Goal: Task Accomplishment & Management: Complete application form

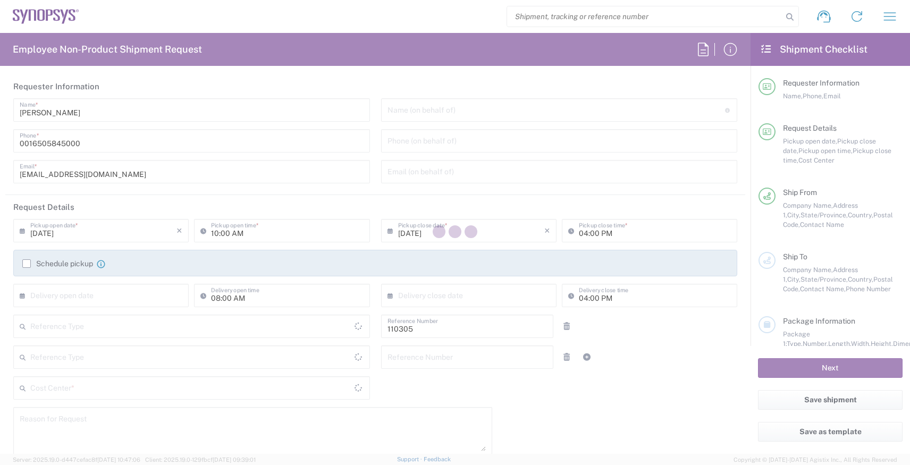
type input "Department"
type input "US01, HR, Dom Recrui 110305"
type input "Delivered at Place"
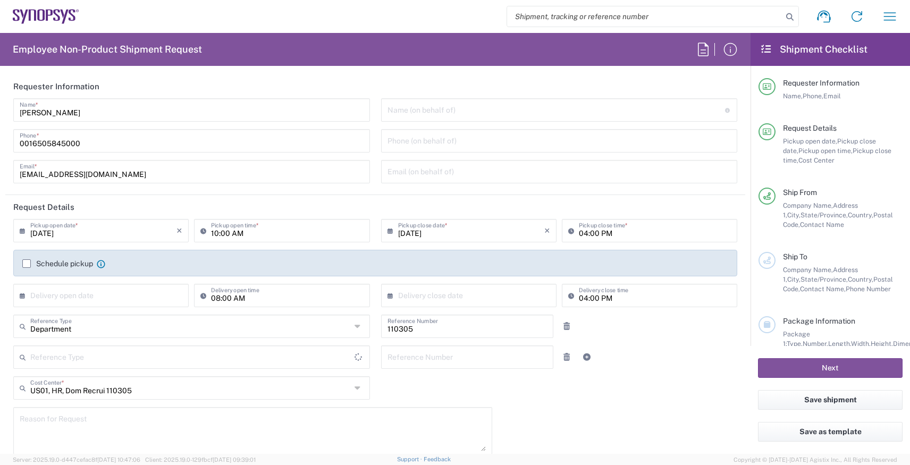
type input "[GEOGRAPHIC_DATA]"
type input "[US_STATE]"
type input "[GEOGRAPHIC_DATA]"
type input "[GEOGRAPHIC_DATA] US26"
click at [86, 232] on input "09/19/2025" at bounding box center [103, 230] width 146 height 19
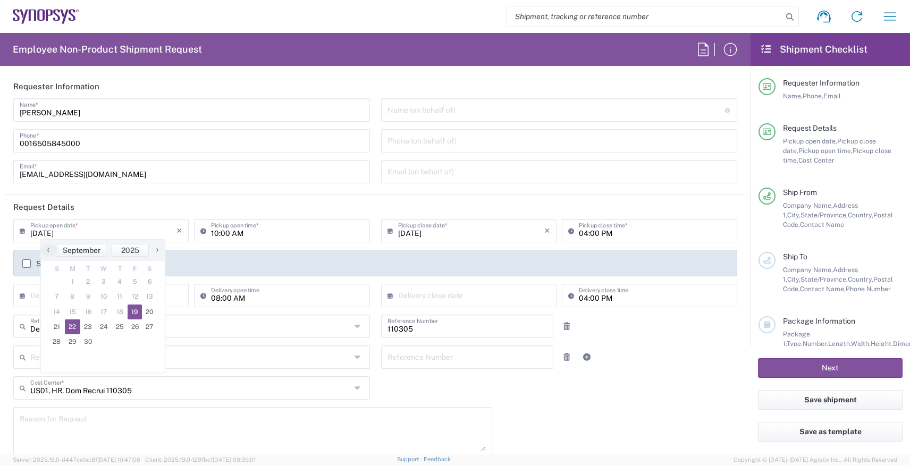
click at [74, 325] on span "22" at bounding box center [73, 326] width 16 height 15
type input "09/22/2025"
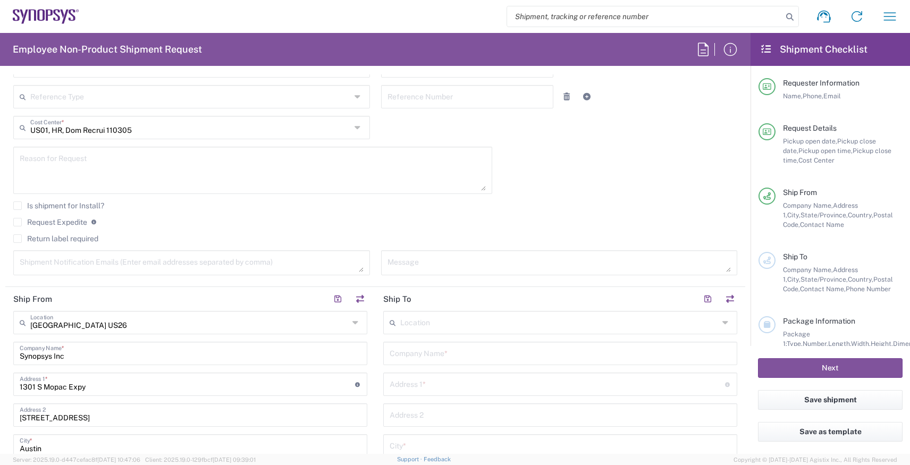
scroll to position [264, 0]
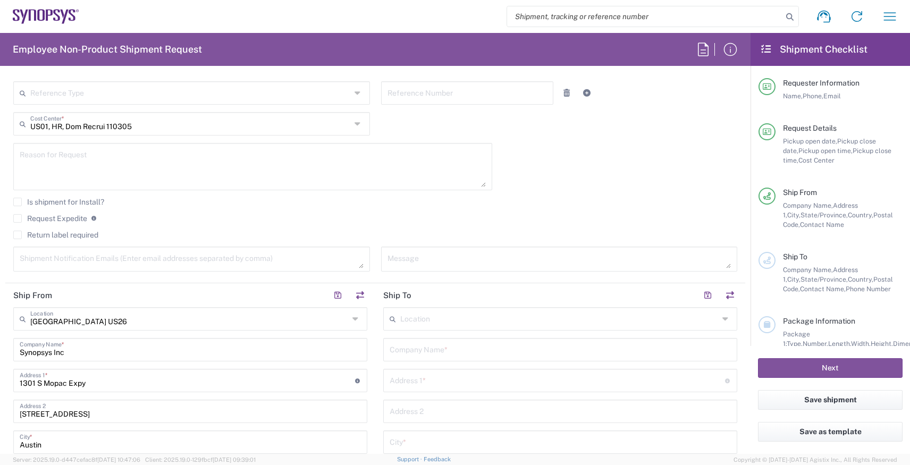
click at [425, 324] on input "text" at bounding box center [559, 318] width 318 height 19
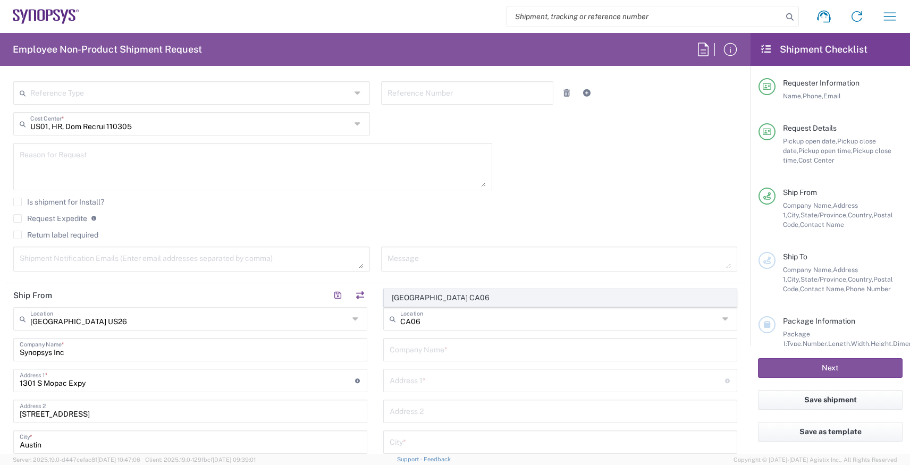
click at [424, 302] on span "Mississauga CA06" at bounding box center [560, 298] width 352 height 16
type input "Mississauga CA06"
type input "Synopsys Mississauga CA06"
type input "1 City Centre Drive"
type input "Suite 900"
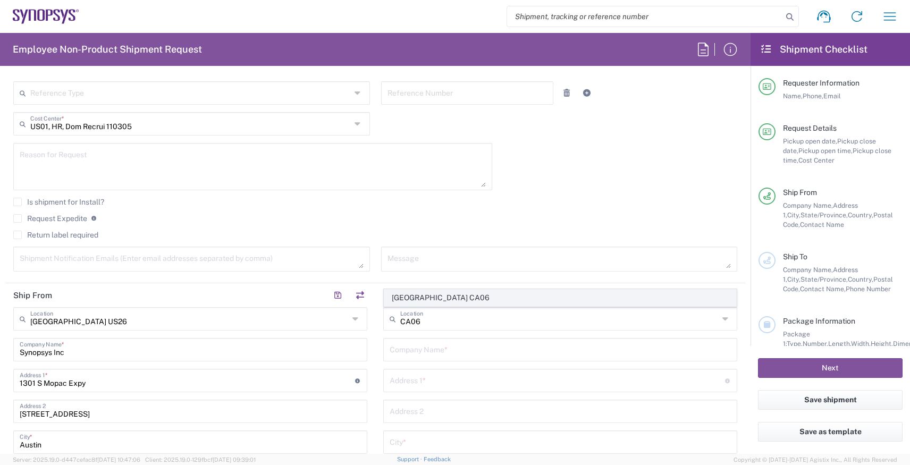
type input "Mississauga"
type input "Canada"
type input "L5B 1M2"
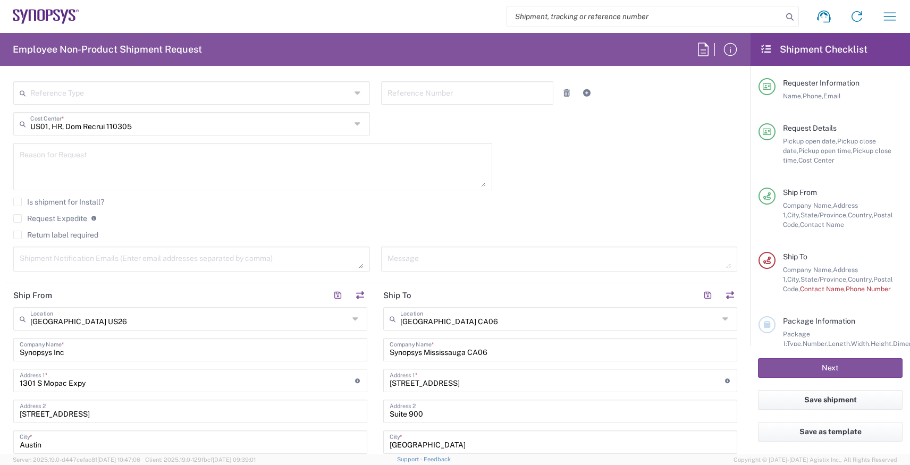
type input "Ontario"
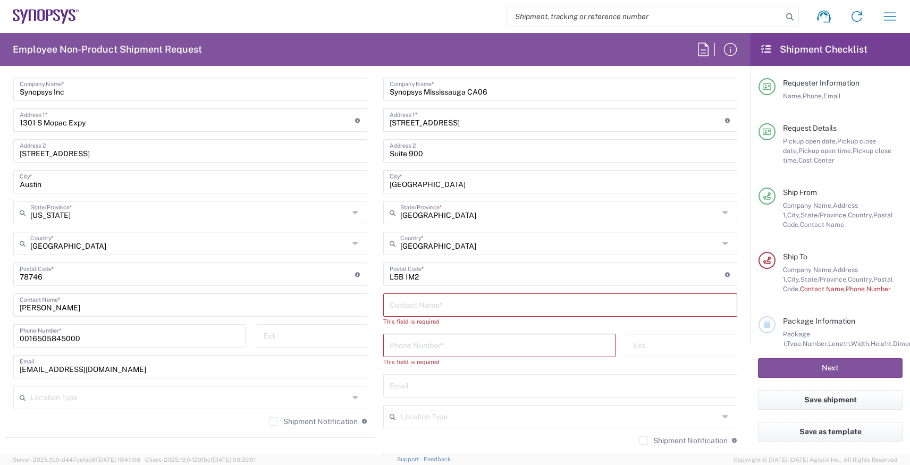
scroll to position [523, 0]
click at [417, 306] on input "text" at bounding box center [560, 306] width 341 height 19
paste input "Sharon Niemeyer"
type input "Sharon Niemeyer"
click at [436, 347] on div "Phone Number *" at bounding box center [499, 337] width 232 height 23
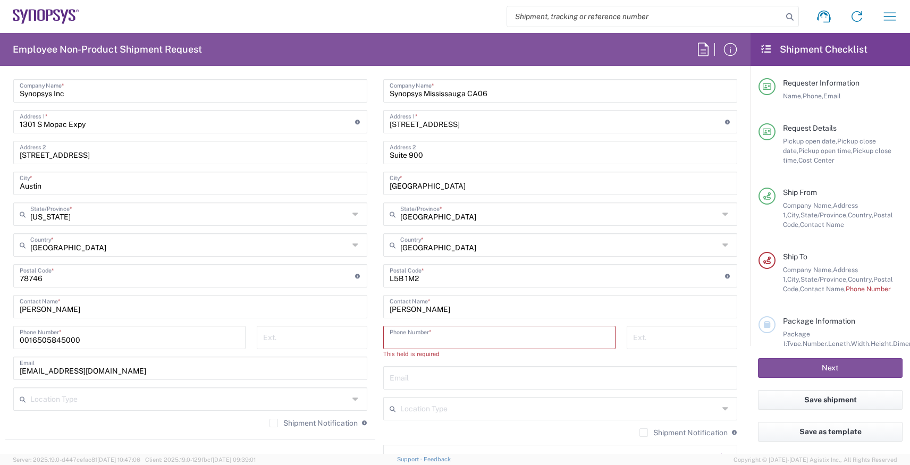
paste input "+1.9052738458"
drag, startPoint x: 414, startPoint y: 343, endPoint x: 353, endPoint y: 340, distance: 61.2
click at [353, 340] on div "Ship From Austin US26 Location Austin US26 Aachen DE04 Agrate Brianza IT01 Asch…" at bounding box center [375, 266] width 740 height 484
type input "9052738458"
click at [372, 405] on main "Austin US26 Location Austin US26 Aachen DE04 Agrate Brianza IT01 Aschheim DE02 …" at bounding box center [190, 241] width 370 height 387
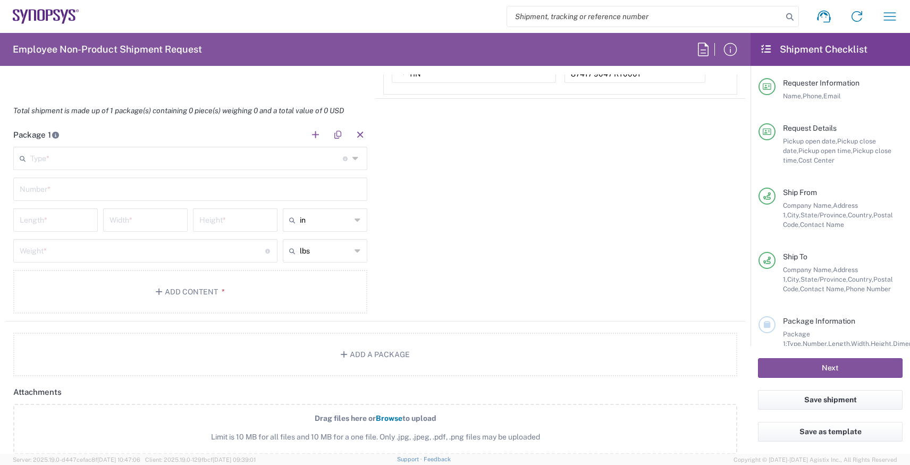
scroll to position [923, 0]
